Goal: Transaction & Acquisition: Book appointment/travel/reservation

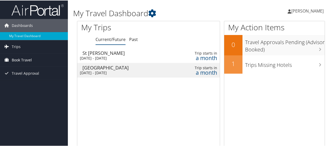
click at [15, 58] on span "Book Travel" at bounding box center [22, 59] width 20 height 13
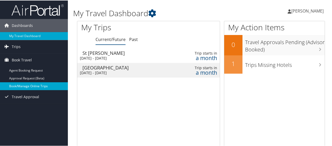
click at [28, 85] on link "Book/Manage Online Trips" at bounding box center [34, 86] width 68 height 8
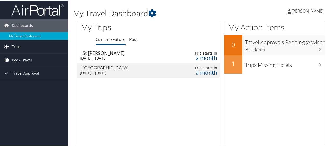
click at [16, 60] on span "Book Travel" at bounding box center [22, 59] width 20 height 13
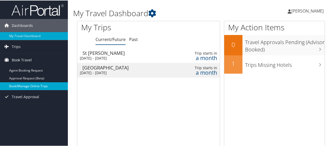
click at [30, 88] on link "Book/Manage Online Trips" at bounding box center [34, 86] width 68 height 8
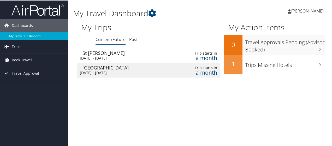
click at [16, 60] on span "Book Travel" at bounding box center [22, 59] width 20 height 13
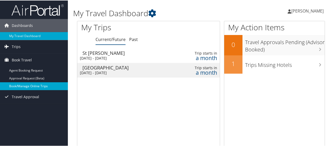
click at [16, 83] on link "Book/Manage Online Trips" at bounding box center [34, 86] width 68 height 8
